Goal: Task Accomplishment & Management: Manage account settings

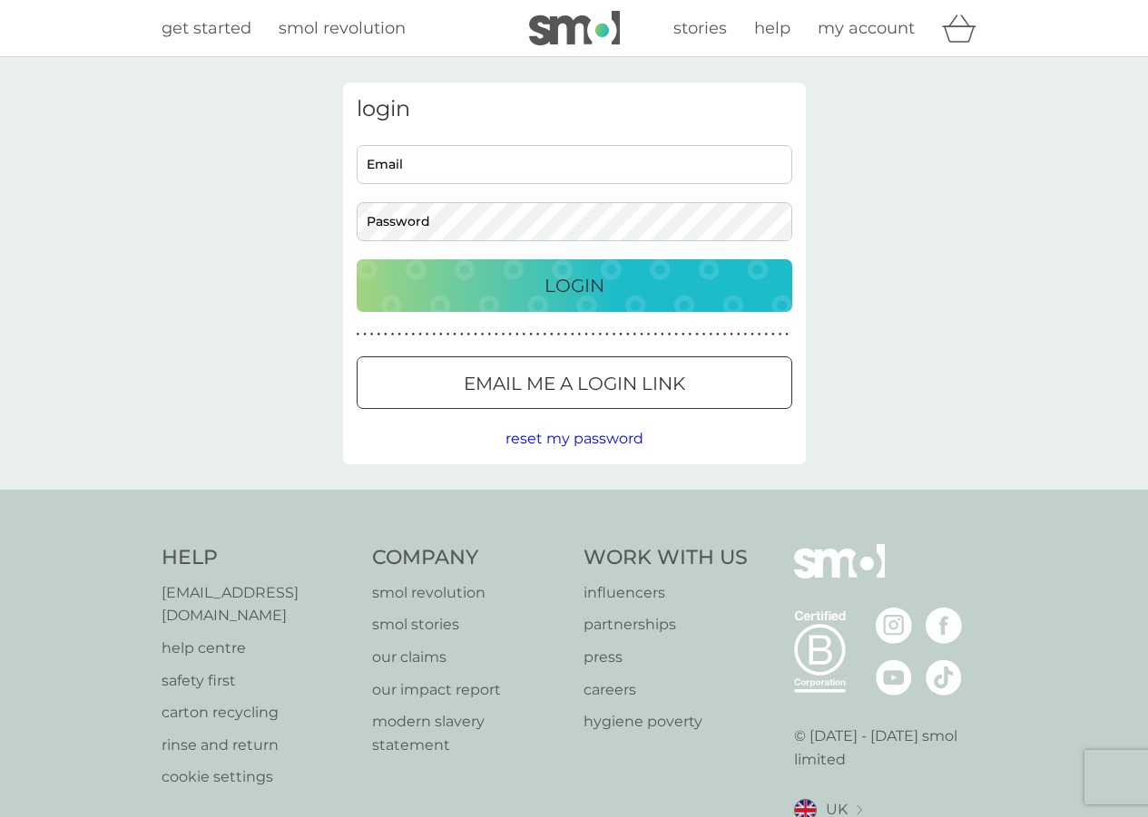
type input "ray4sunshine@hotmail.com"
click at [578, 284] on p "Login" at bounding box center [574, 285] width 60 height 29
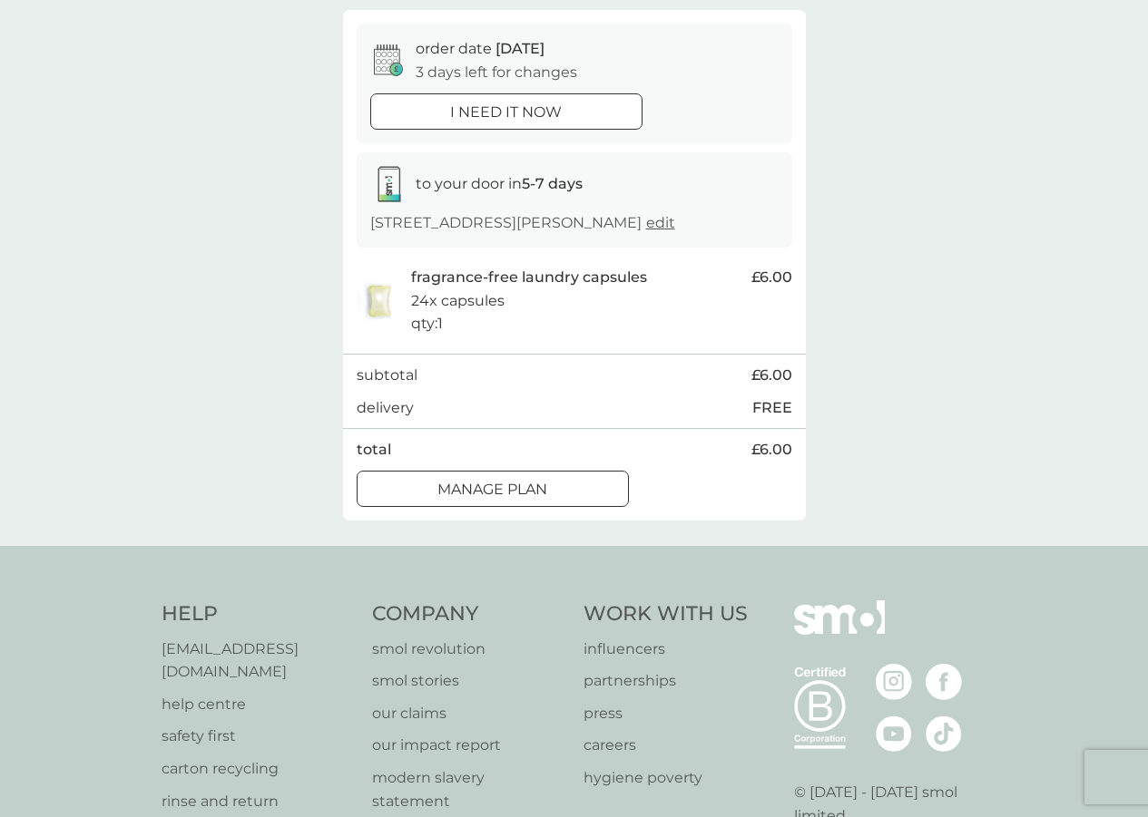
scroll to position [181, 0]
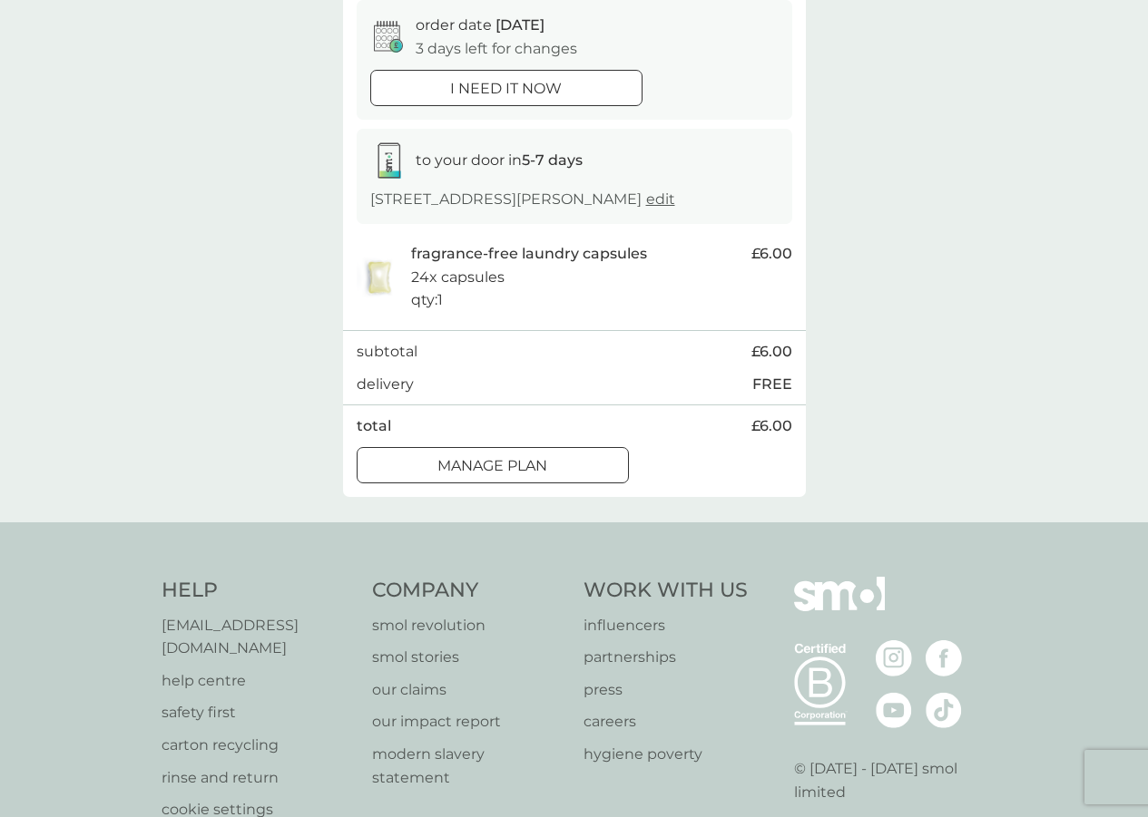
click at [500, 475] on div at bounding box center [492, 465] width 65 height 19
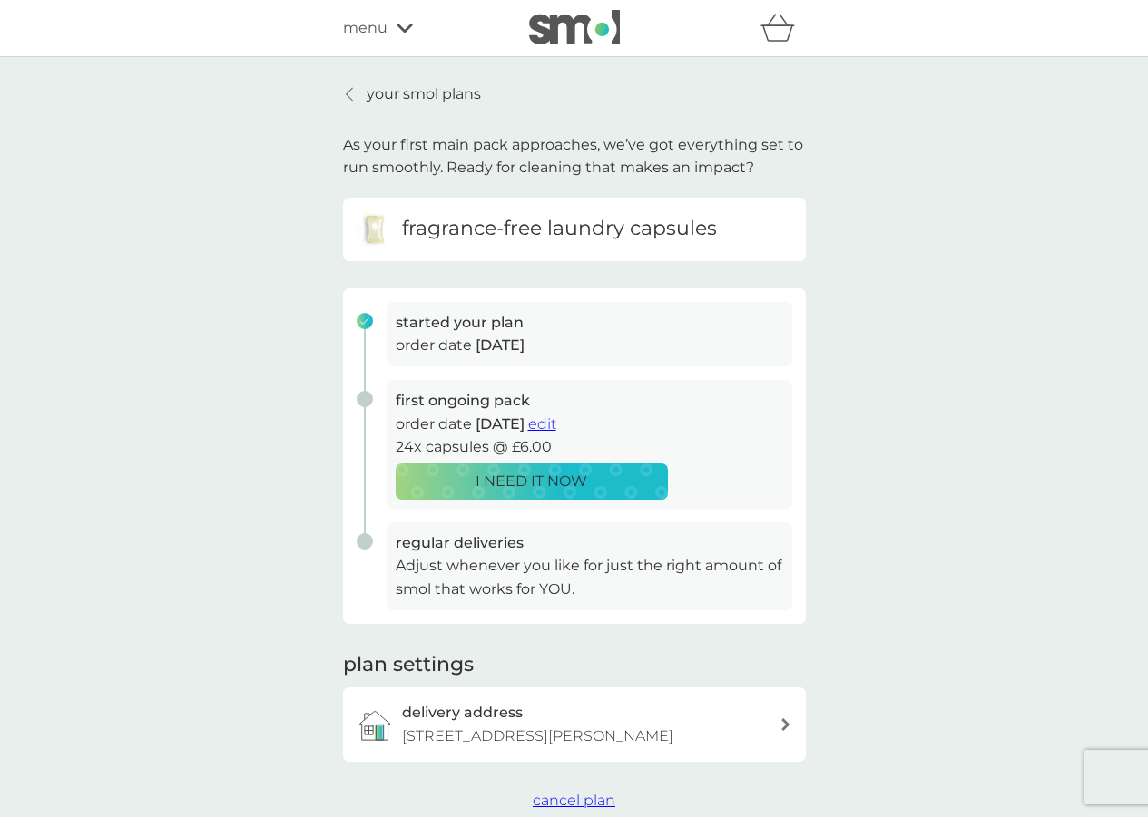
click at [556, 425] on span "edit" at bounding box center [542, 424] width 28 height 17
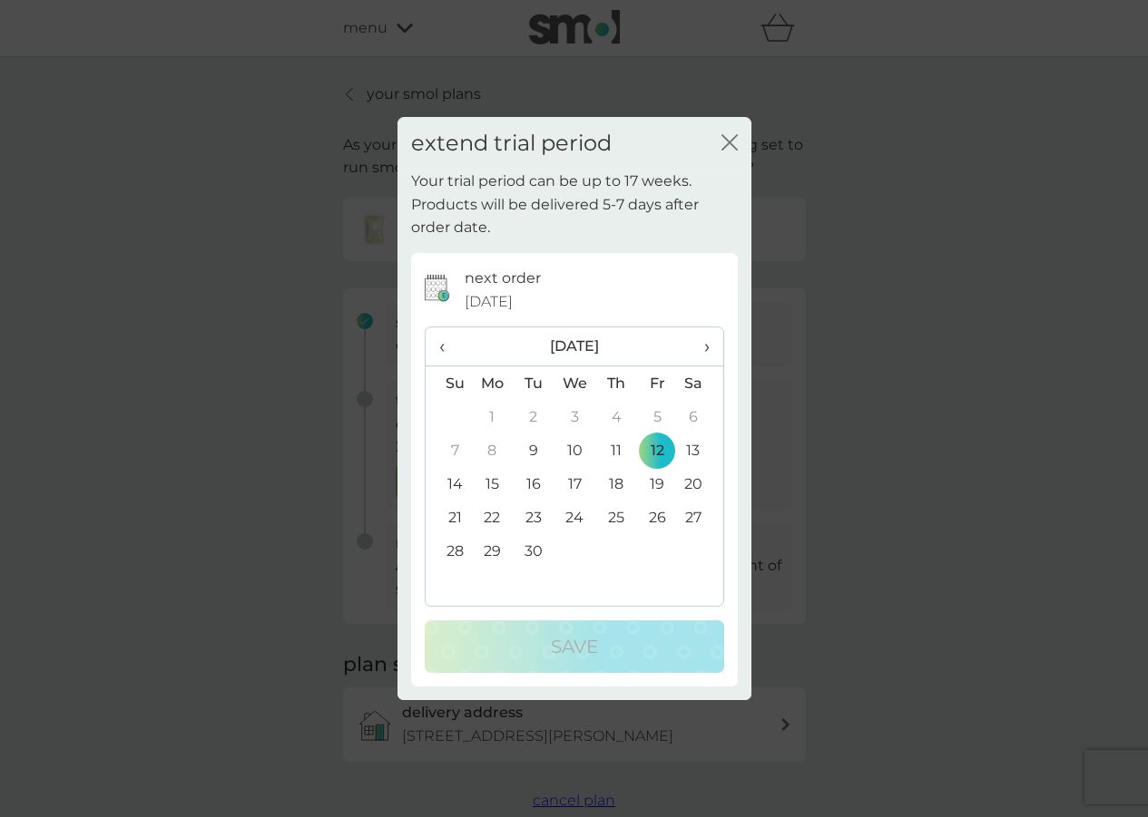
click at [523, 552] on td "30" at bounding box center [533, 551] width 41 height 34
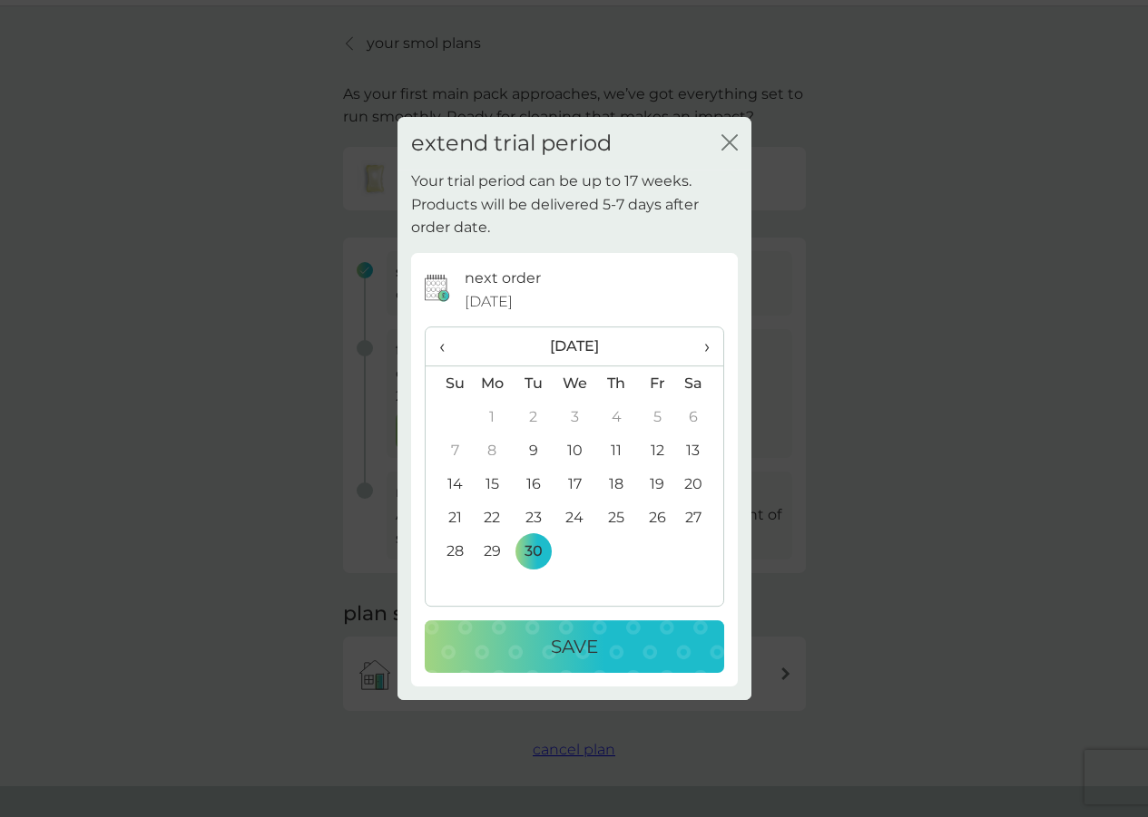
scroll to position [91, 0]
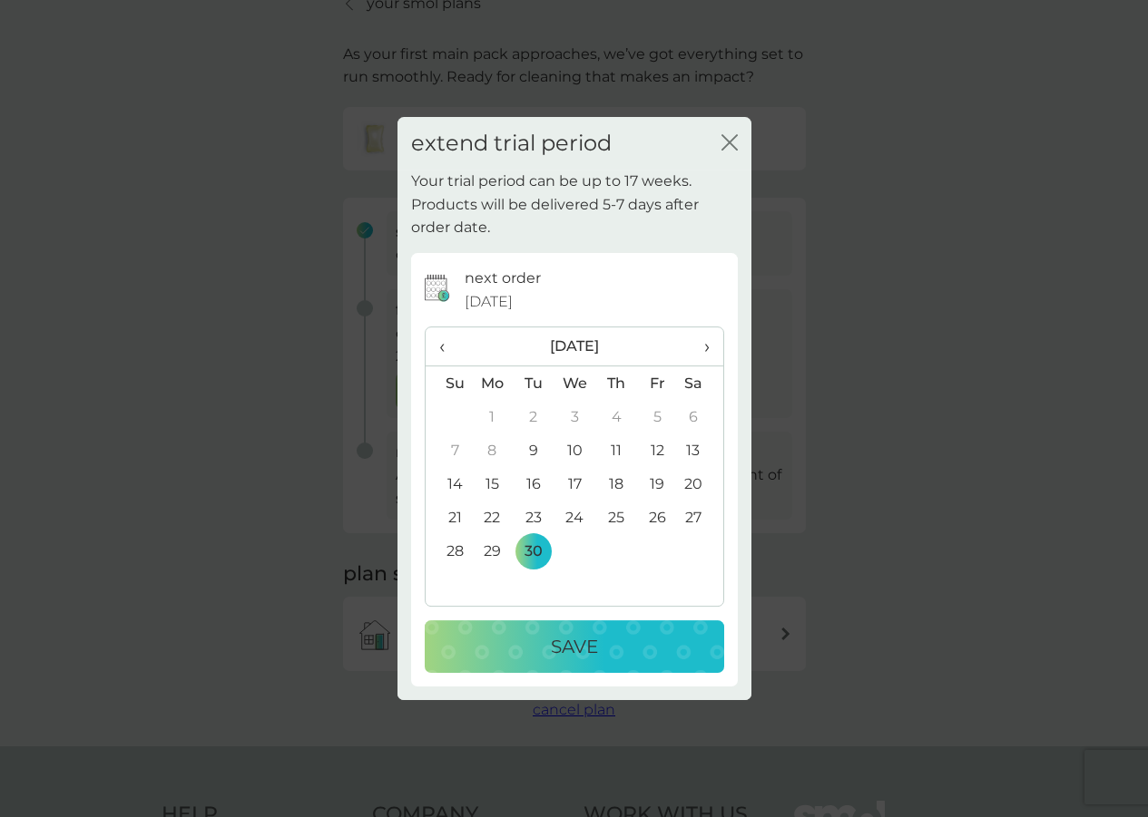
click at [586, 659] on p "Save" at bounding box center [574, 646] width 47 height 29
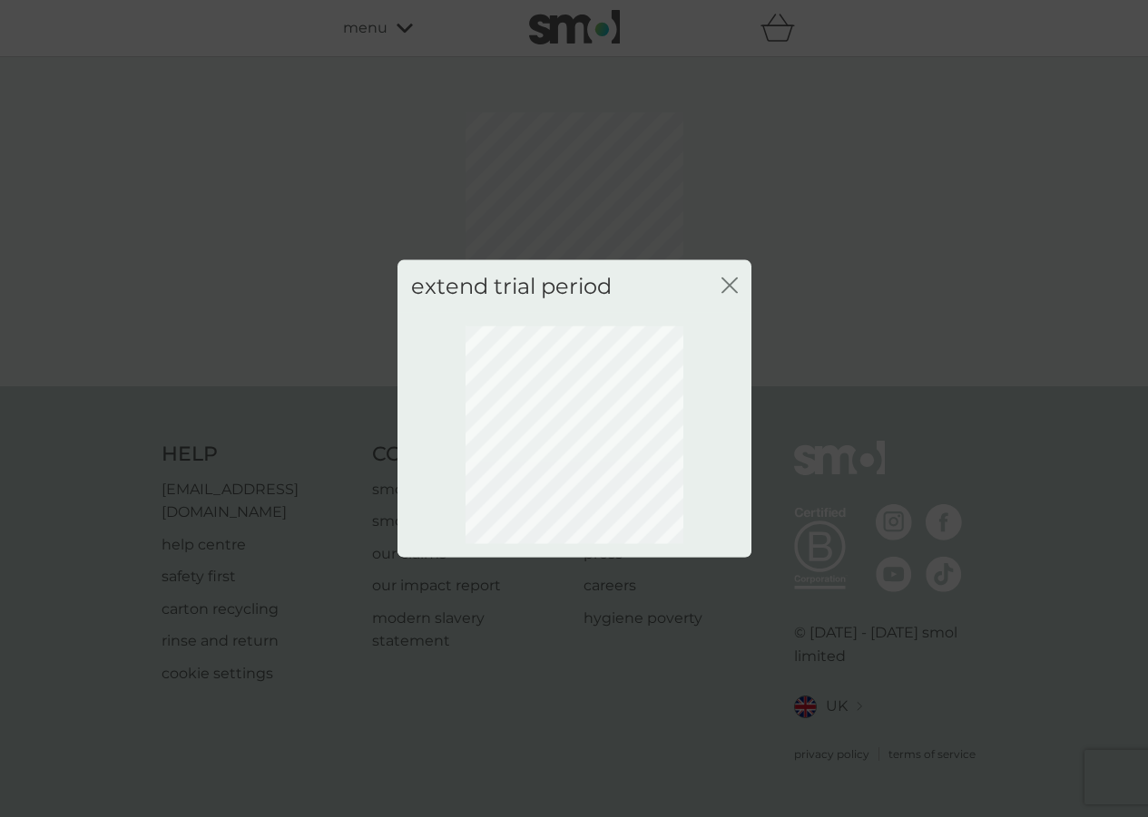
scroll to position [0, 0]
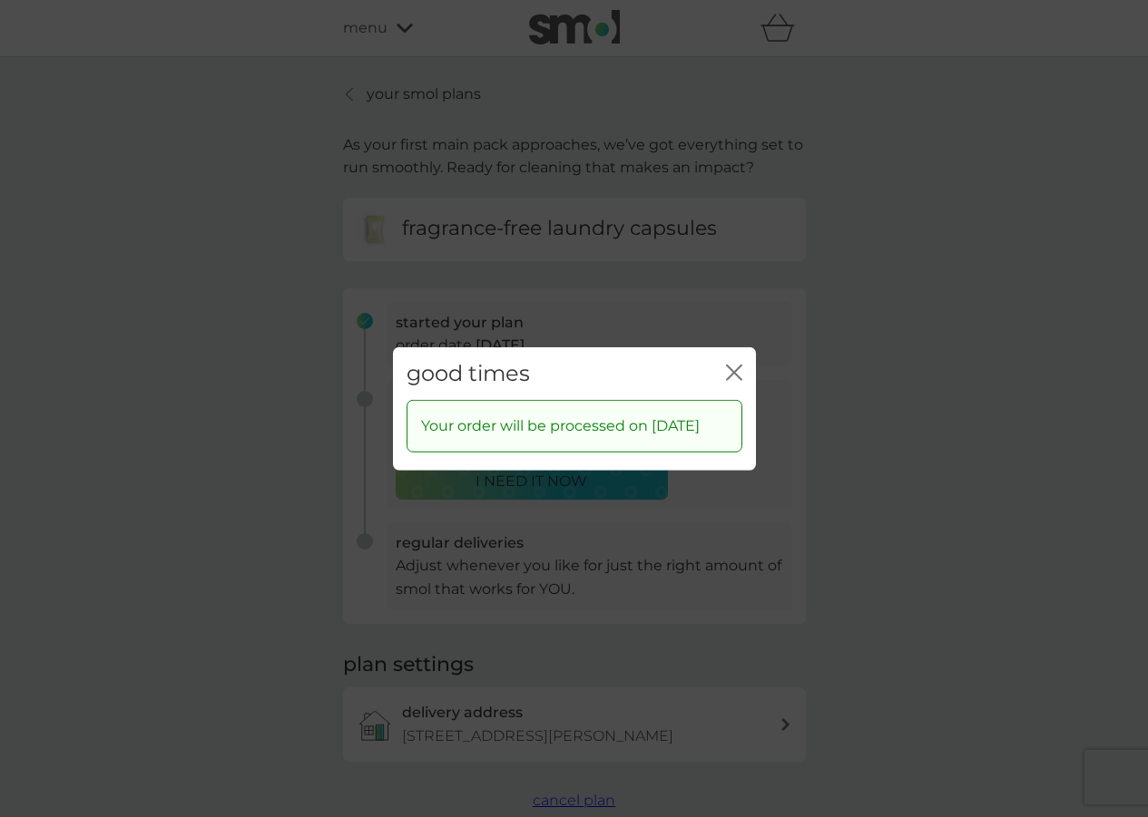
click at [736, 364] on icon "close" at bounding box center [734, 372] width 16 height 16
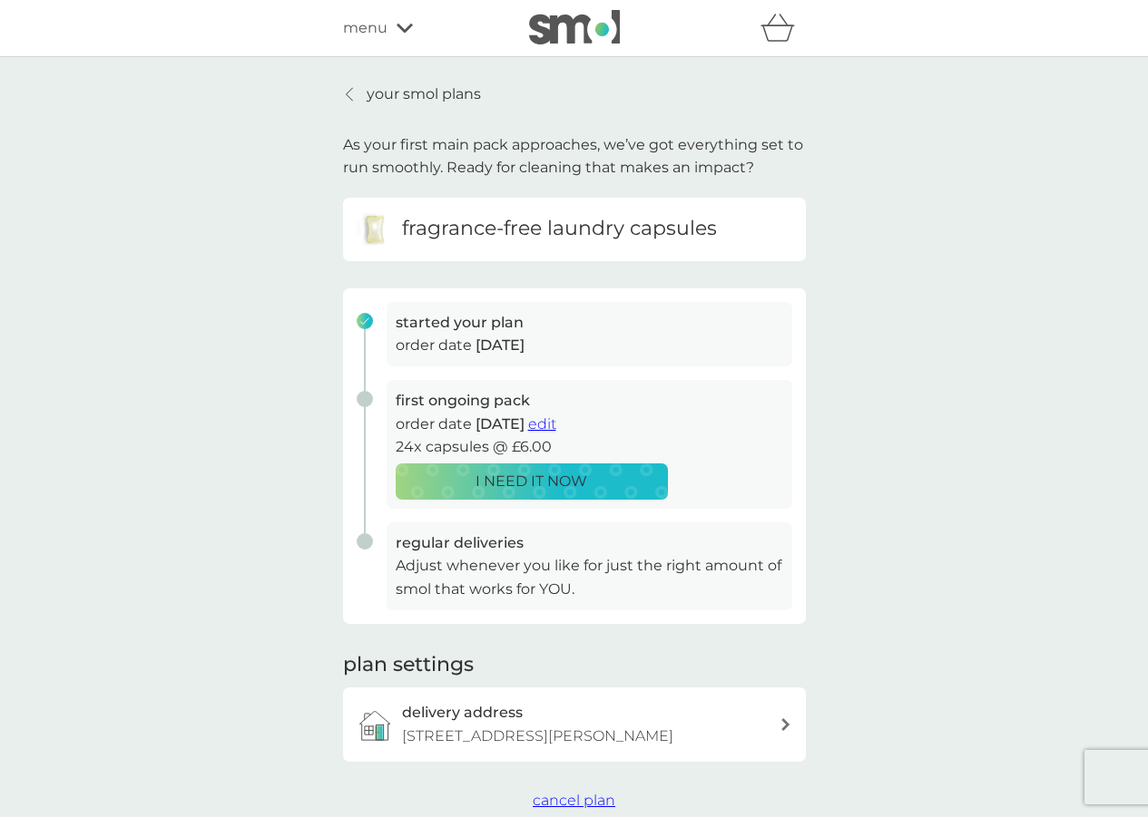
click at [386, 97] on p "your smol plans" at bounding box center [424, 95] width 114 height 24
click at [406, 23] on icon at bounding box center [404, 28] width 16 height 11
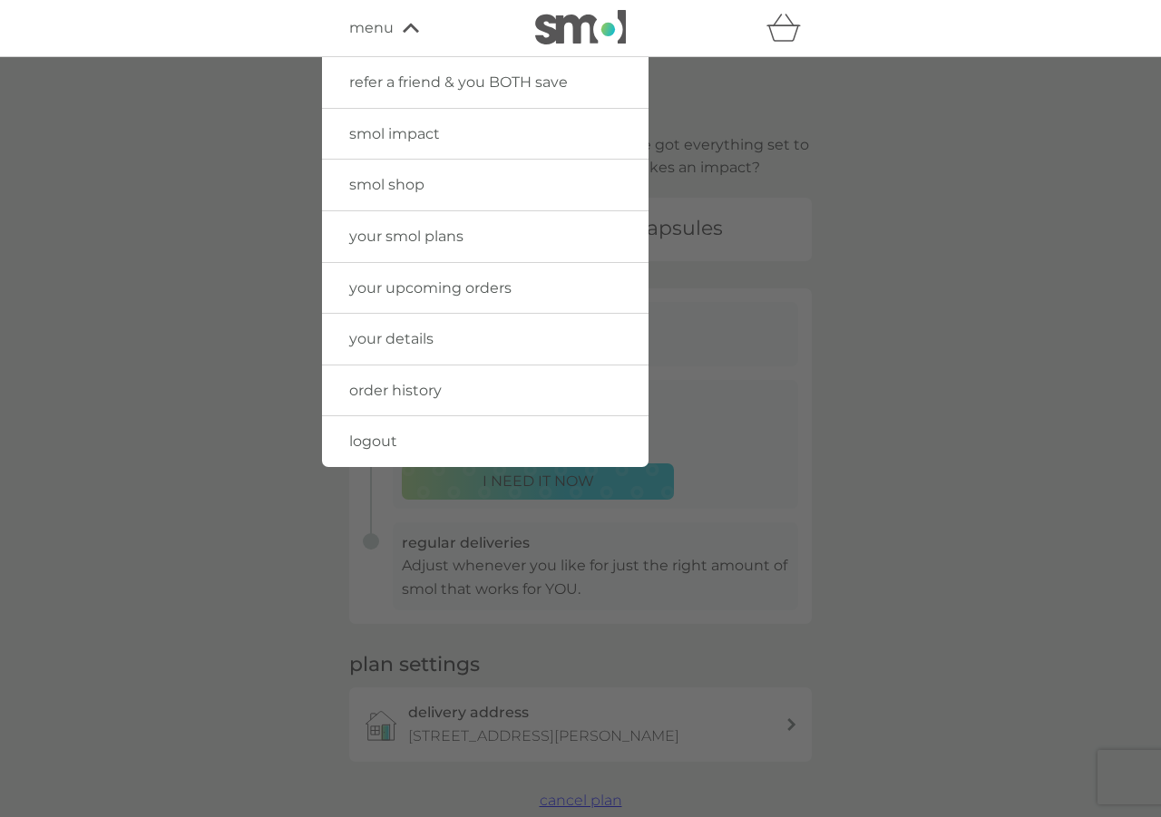
click at [395, 132] on span "smol impact" at bounding box center [394, 133] width 91 height 17
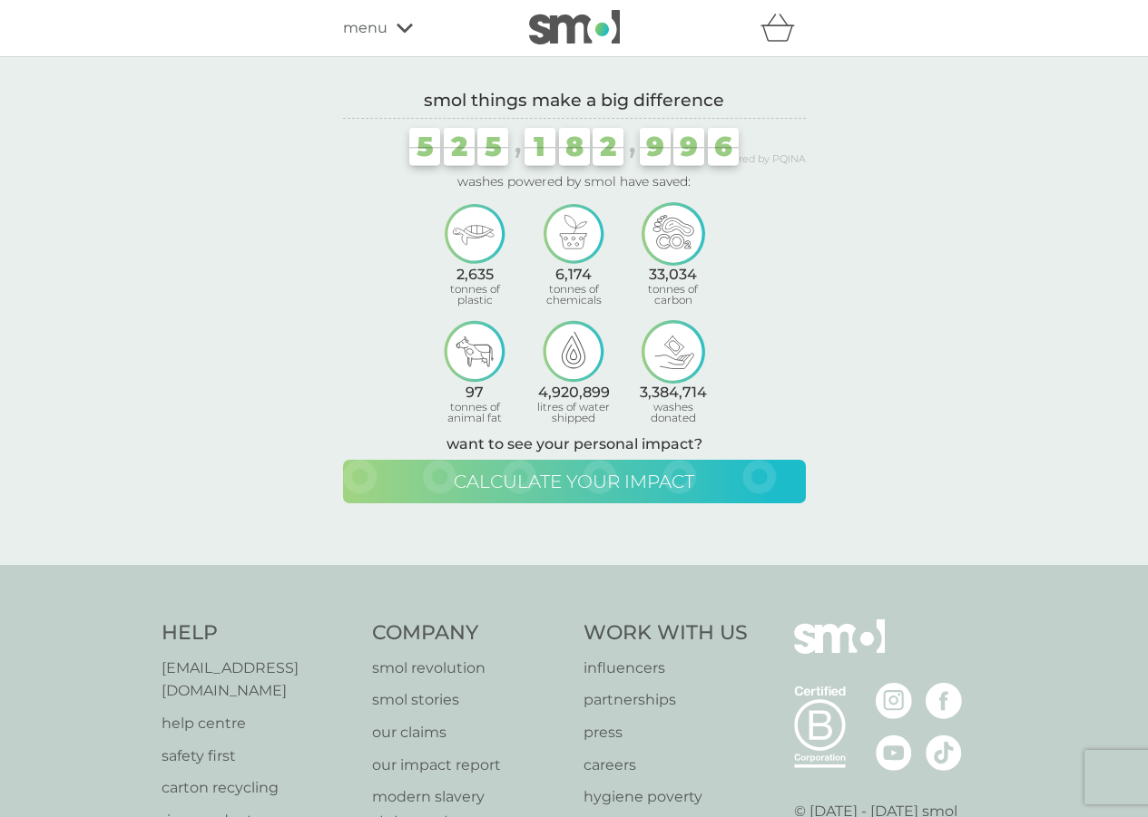
click at [632, 482] on span "calculate your impact" at bounding box center [574, 482] width 240 height 22
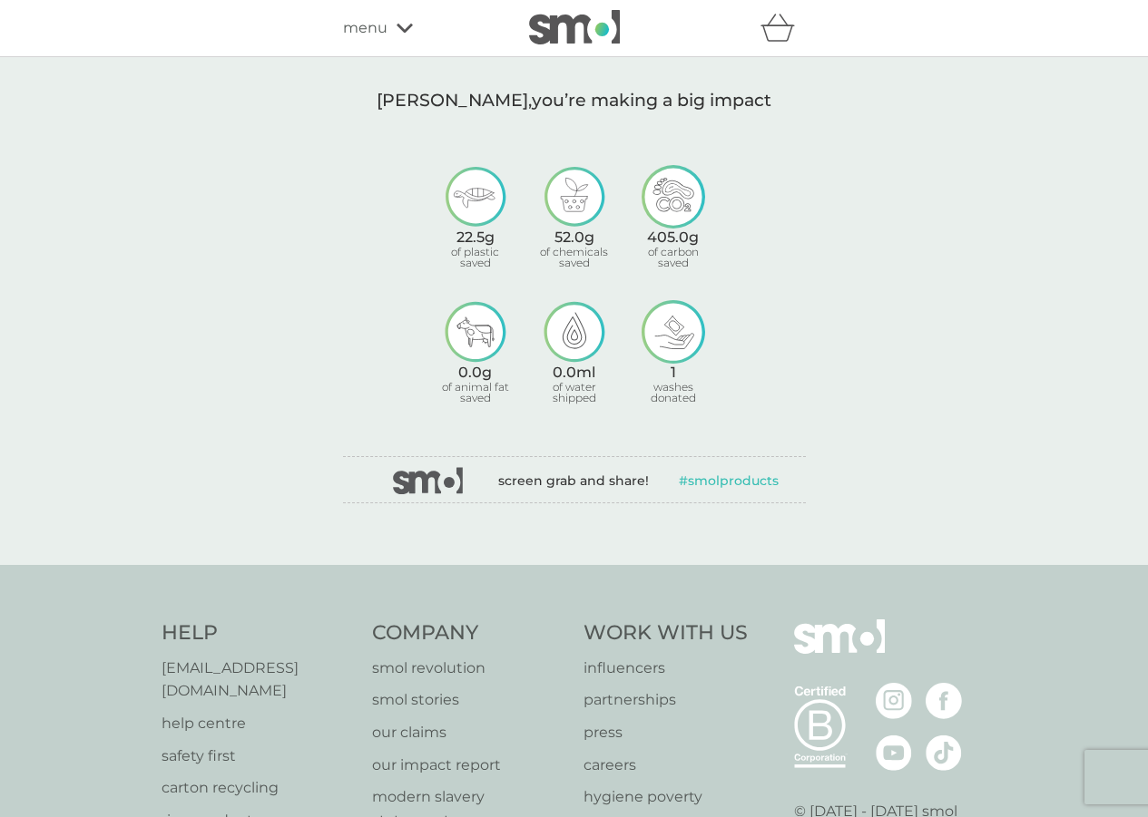
click at [403, 29] on icon at bounding box center [404, 28] width 16 height 11
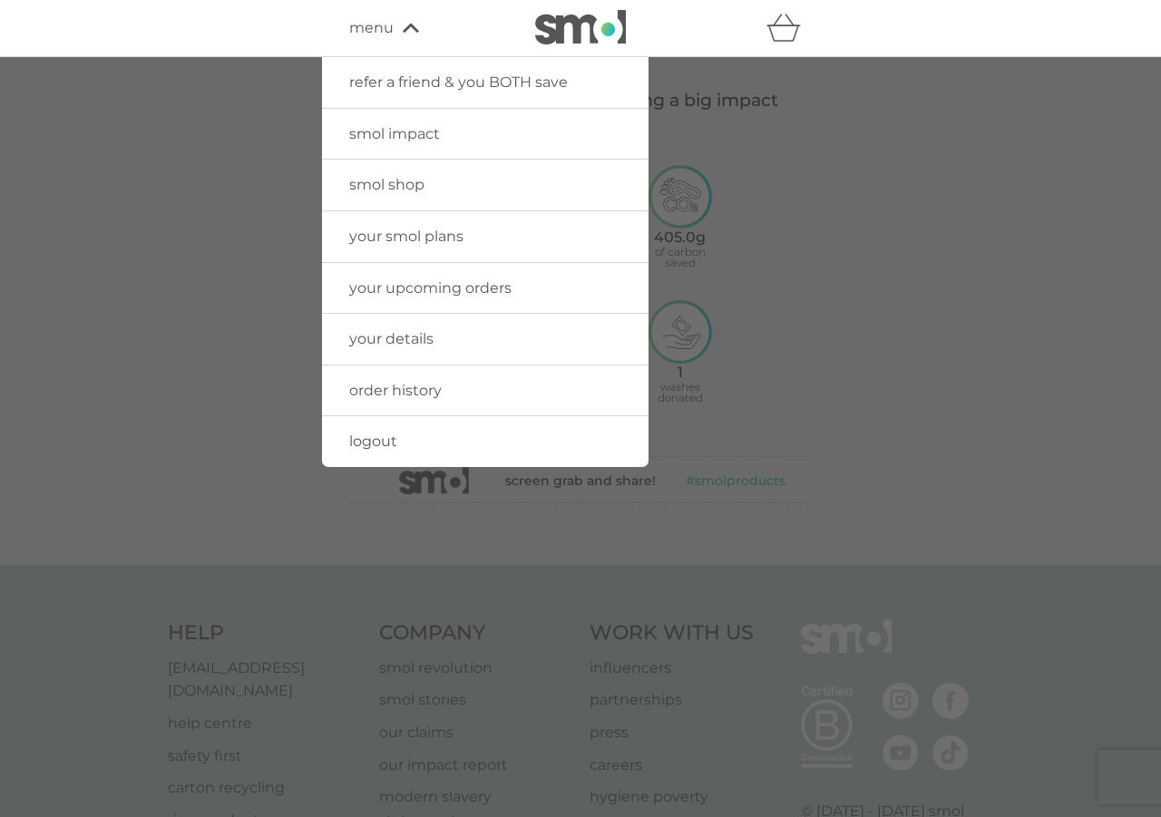
click at [787, 264] on div at bounding box center [580, 465] width 1161 height 817
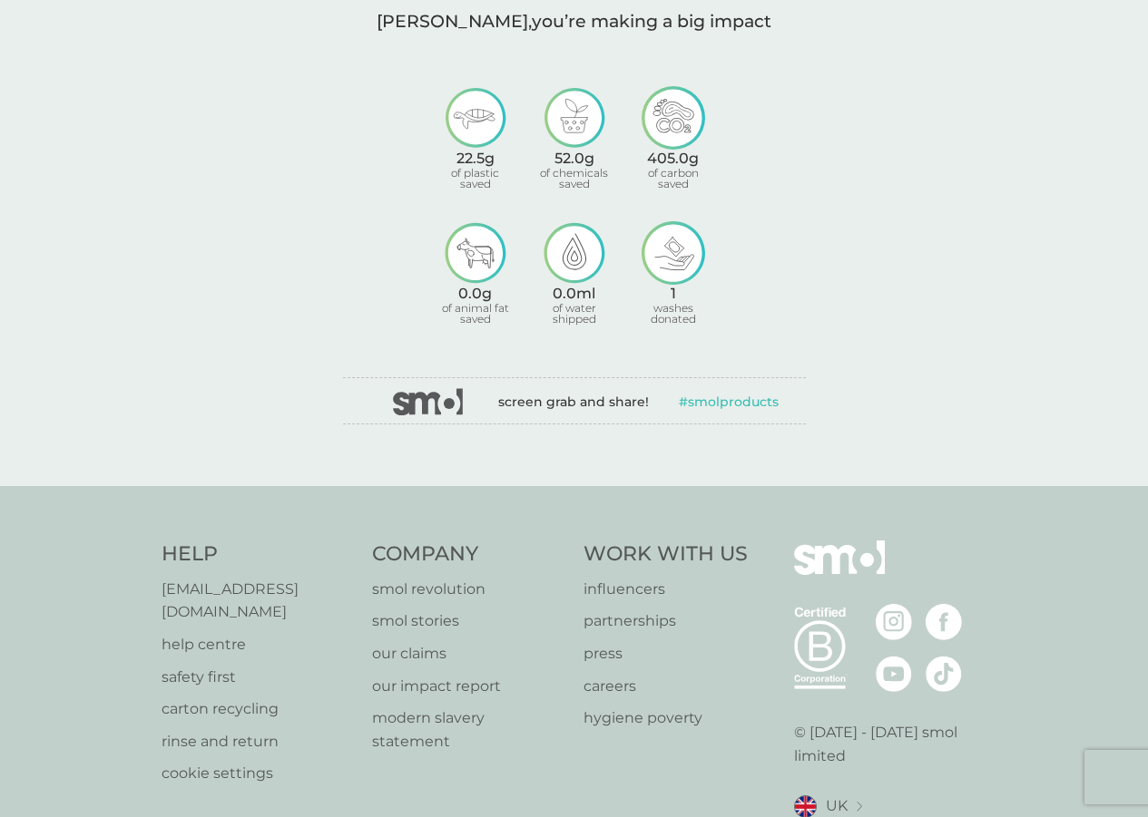
scroll to position [156, 0]
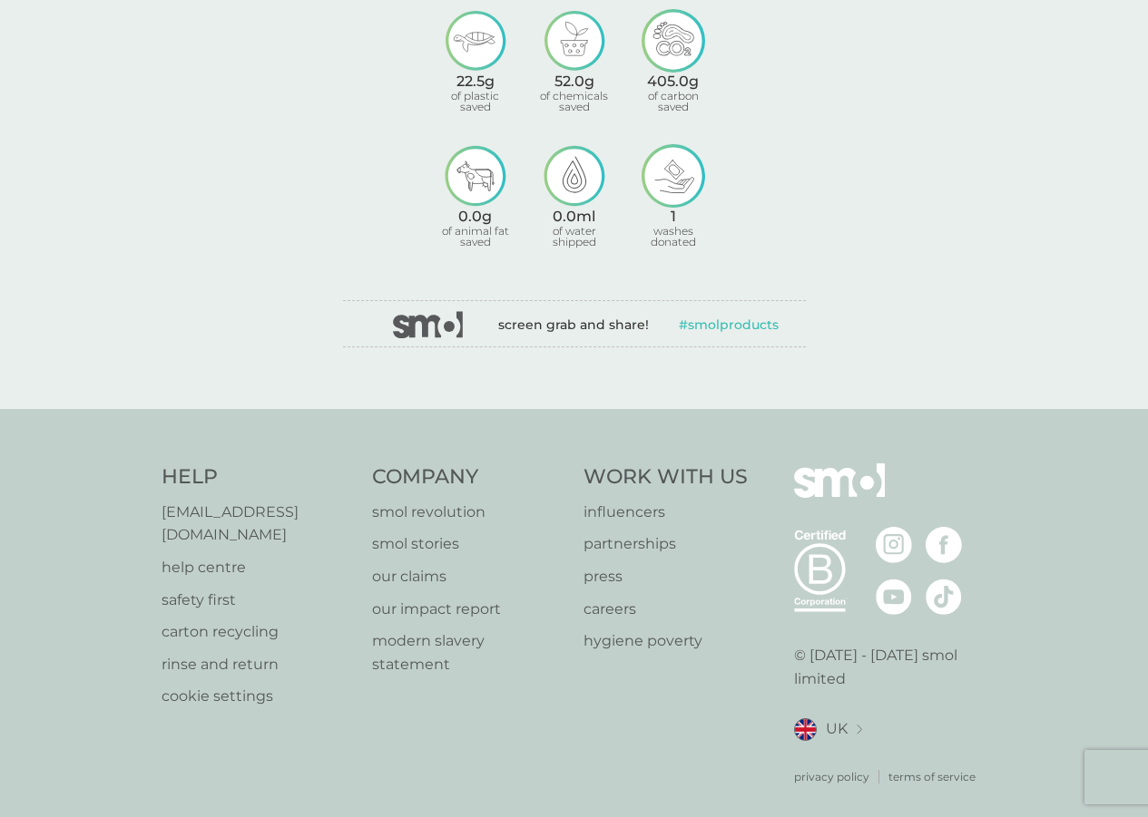
click at [439, 513] on p "smol revolution" at bounding box center [468, 513] width 193 height 24
